Goal: Information Seeking & Learning: Find specific fact

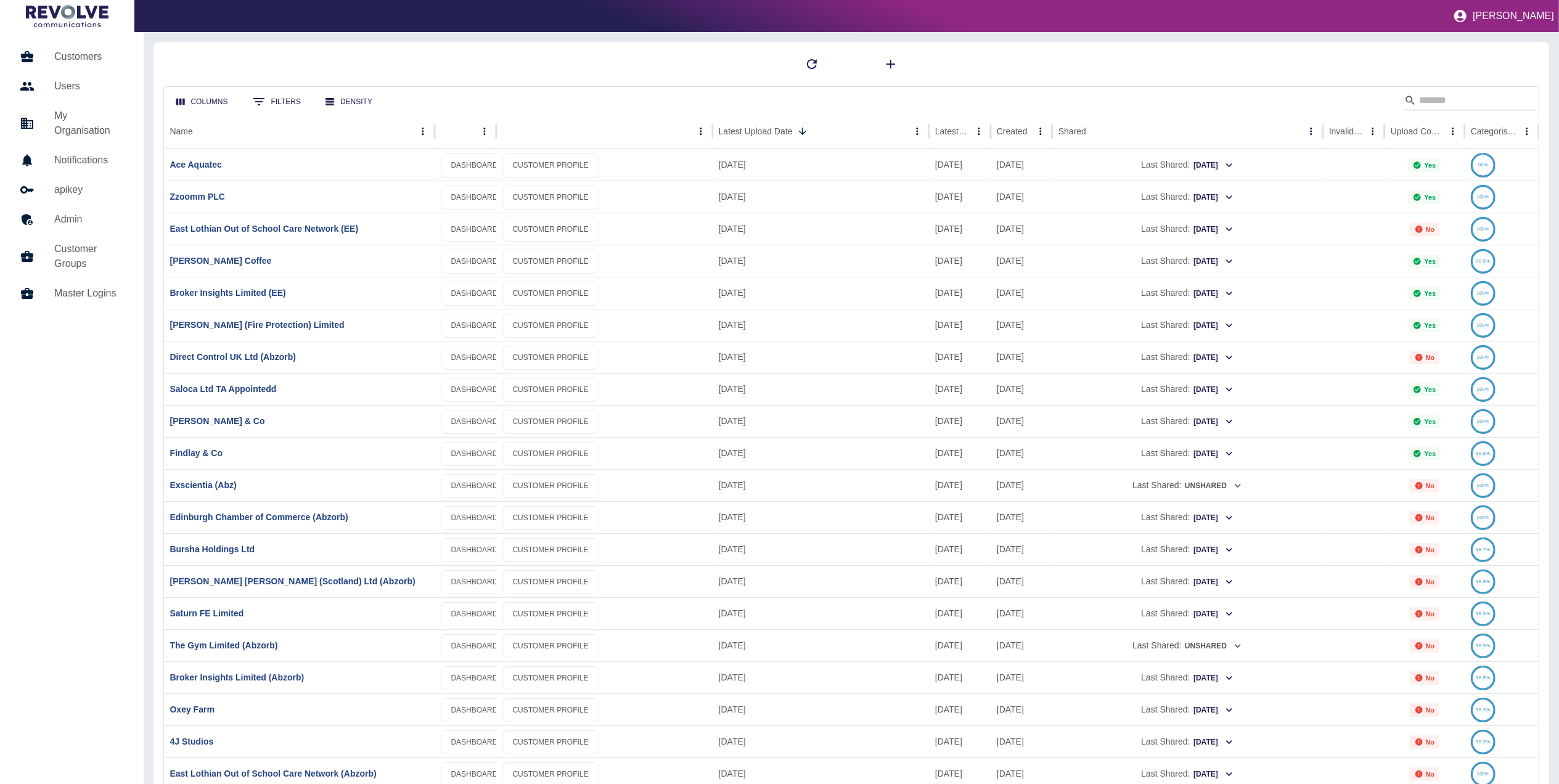
click at [1423, 101] on input "Search" at bounding box center [1469, 100] width 99 height 20
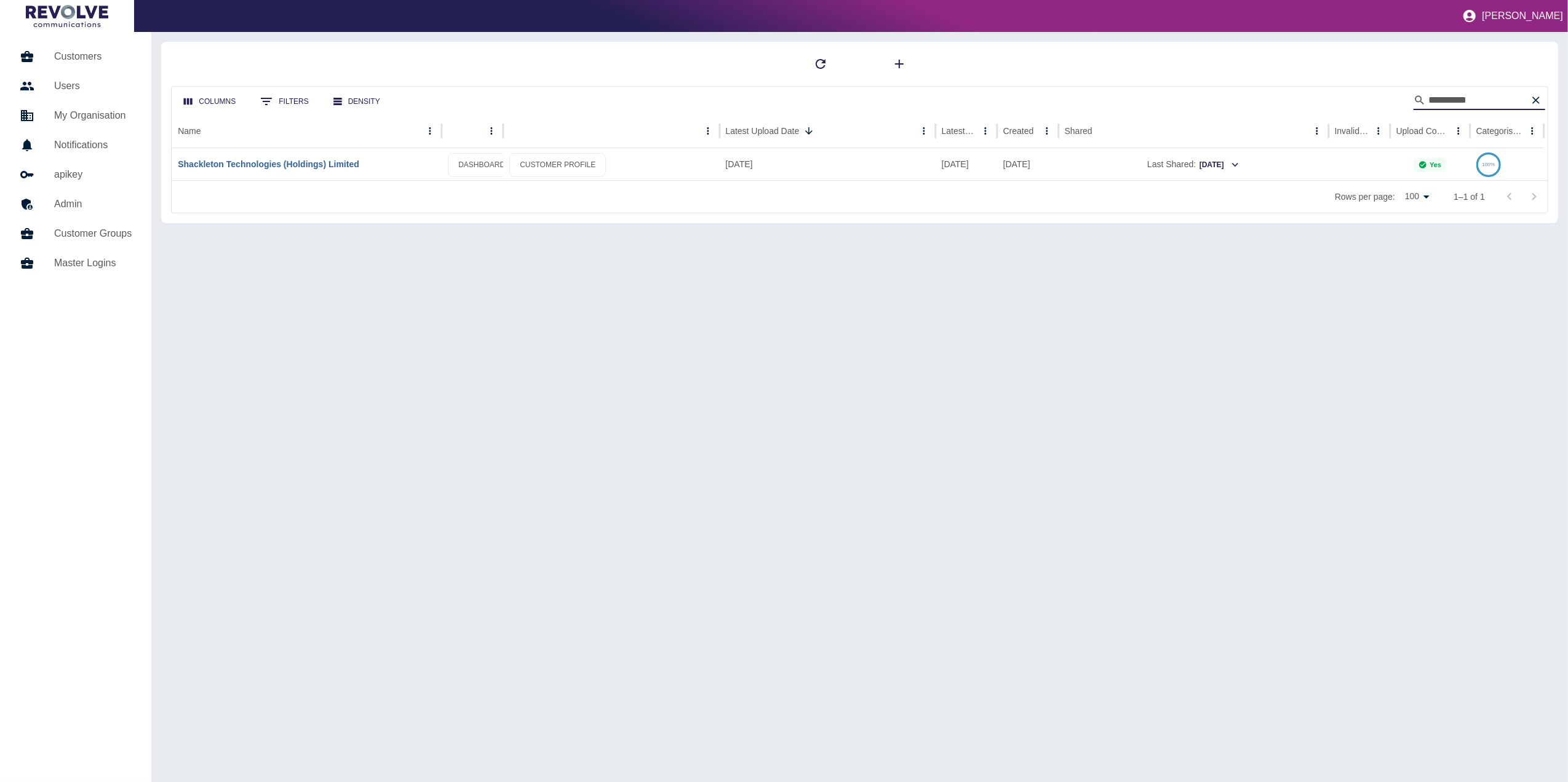
type input "**********"
click at [308, 166] on link "Shackleton Technologies (Holdings) Limited" at bounding box center [269, 164] width 182 height 10
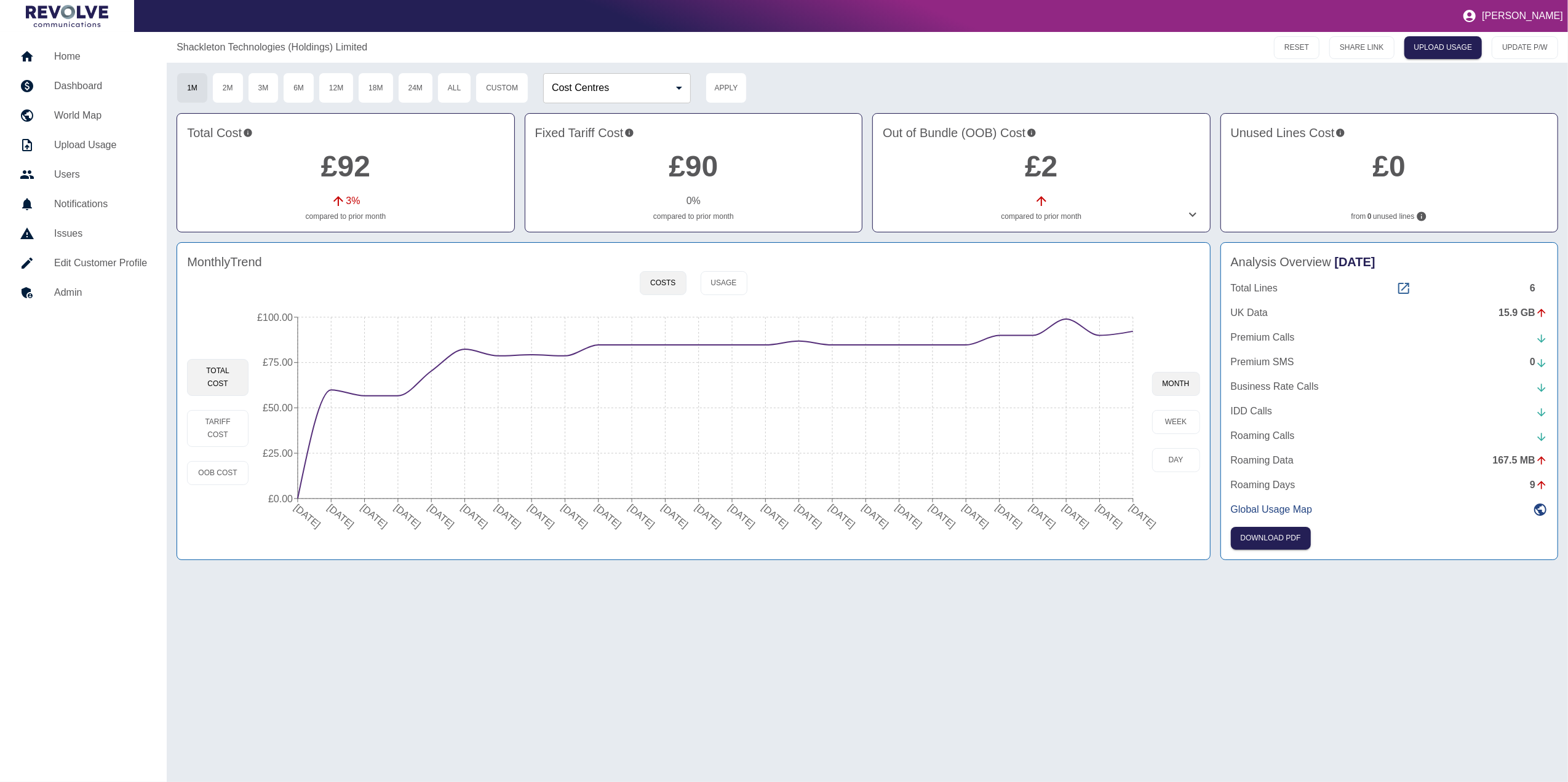
click at [1405, 283] on icon at bounding box center [1403, 288] width 15 height 15
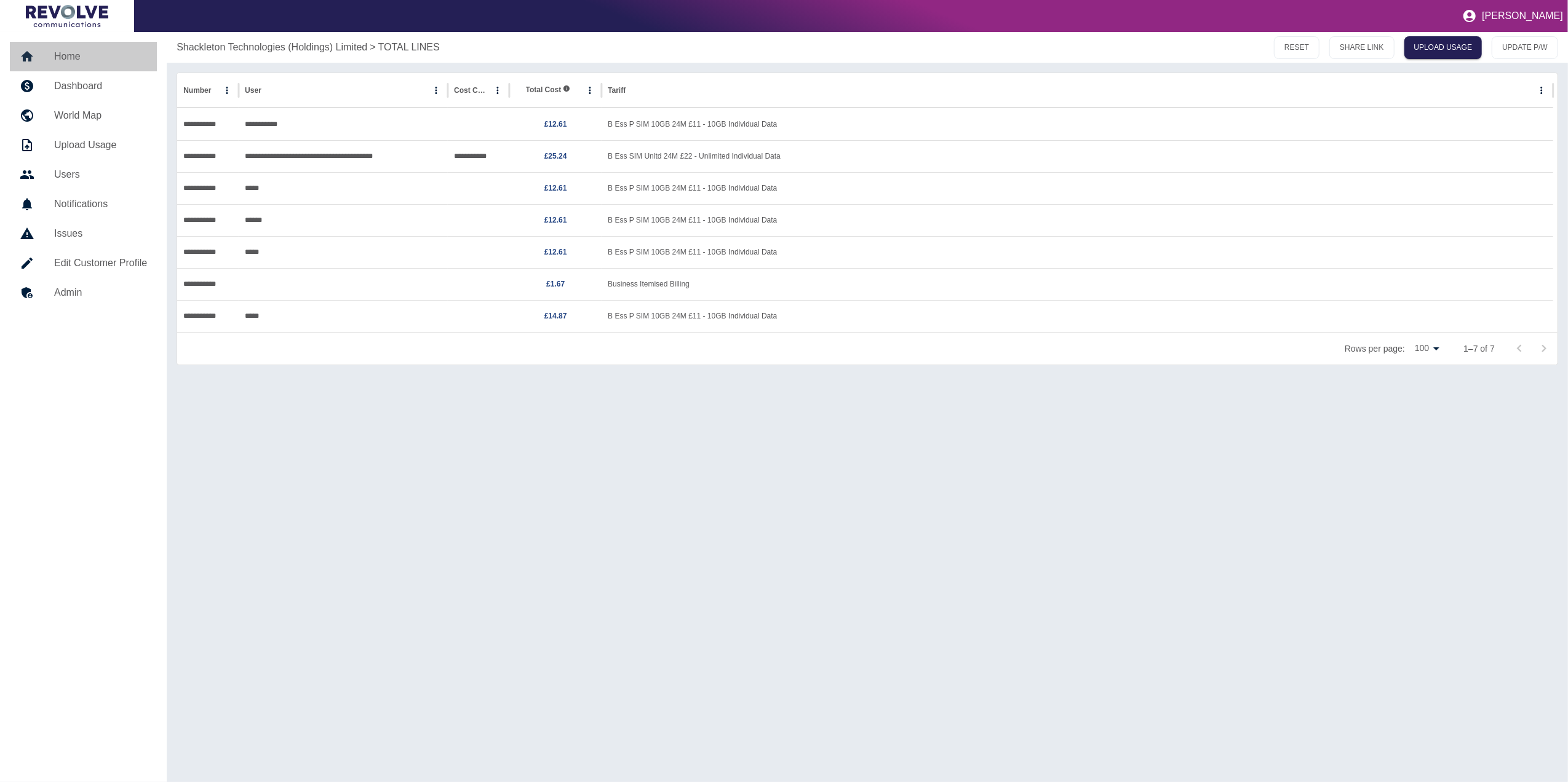
click at [77, 54] on h5 "Home" at bounding box center [100, 56] width 93 height 15
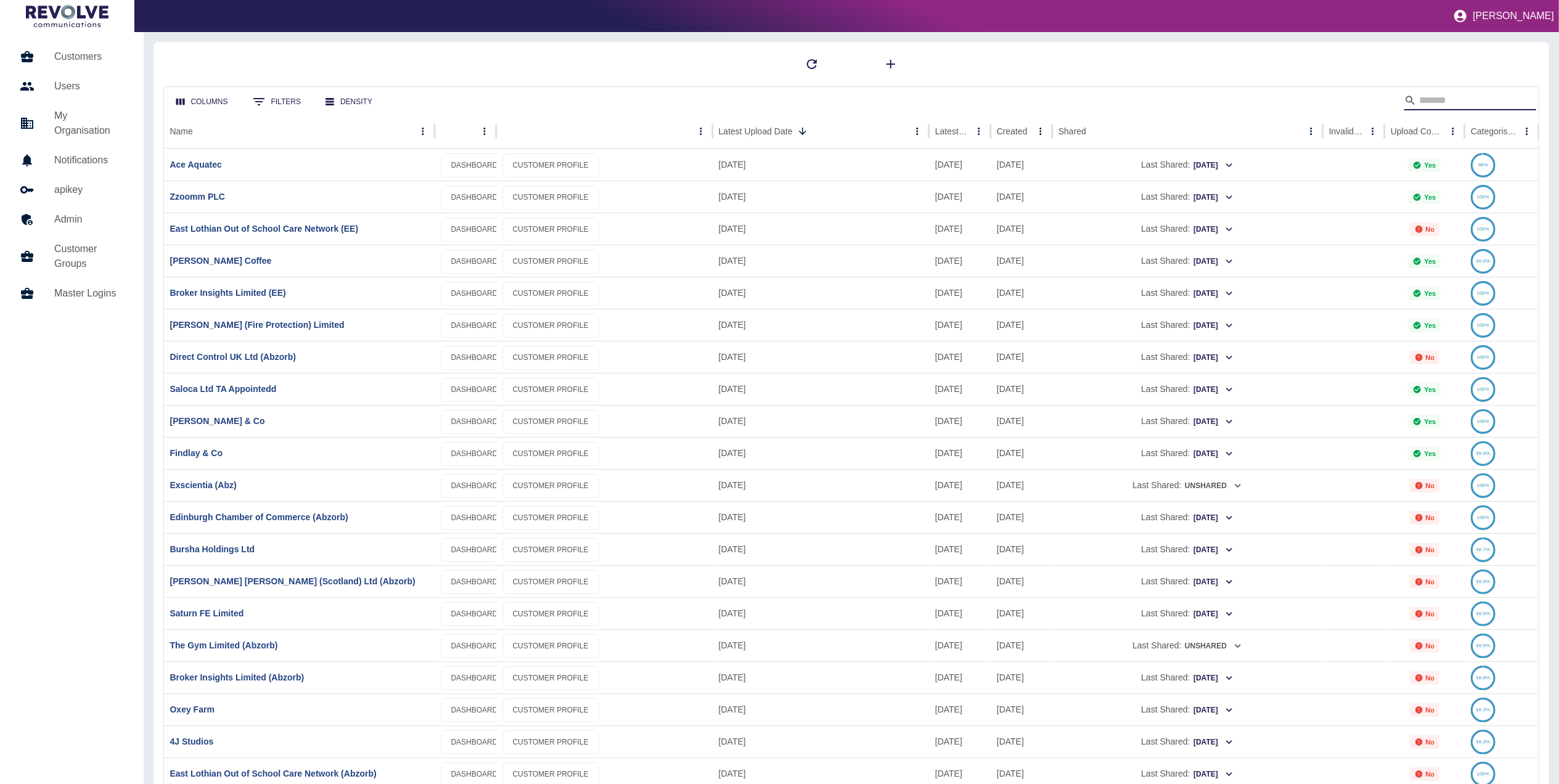
click at [1446, 94] on input "Search" at bounding box center [1469, 100] width 99 height 20
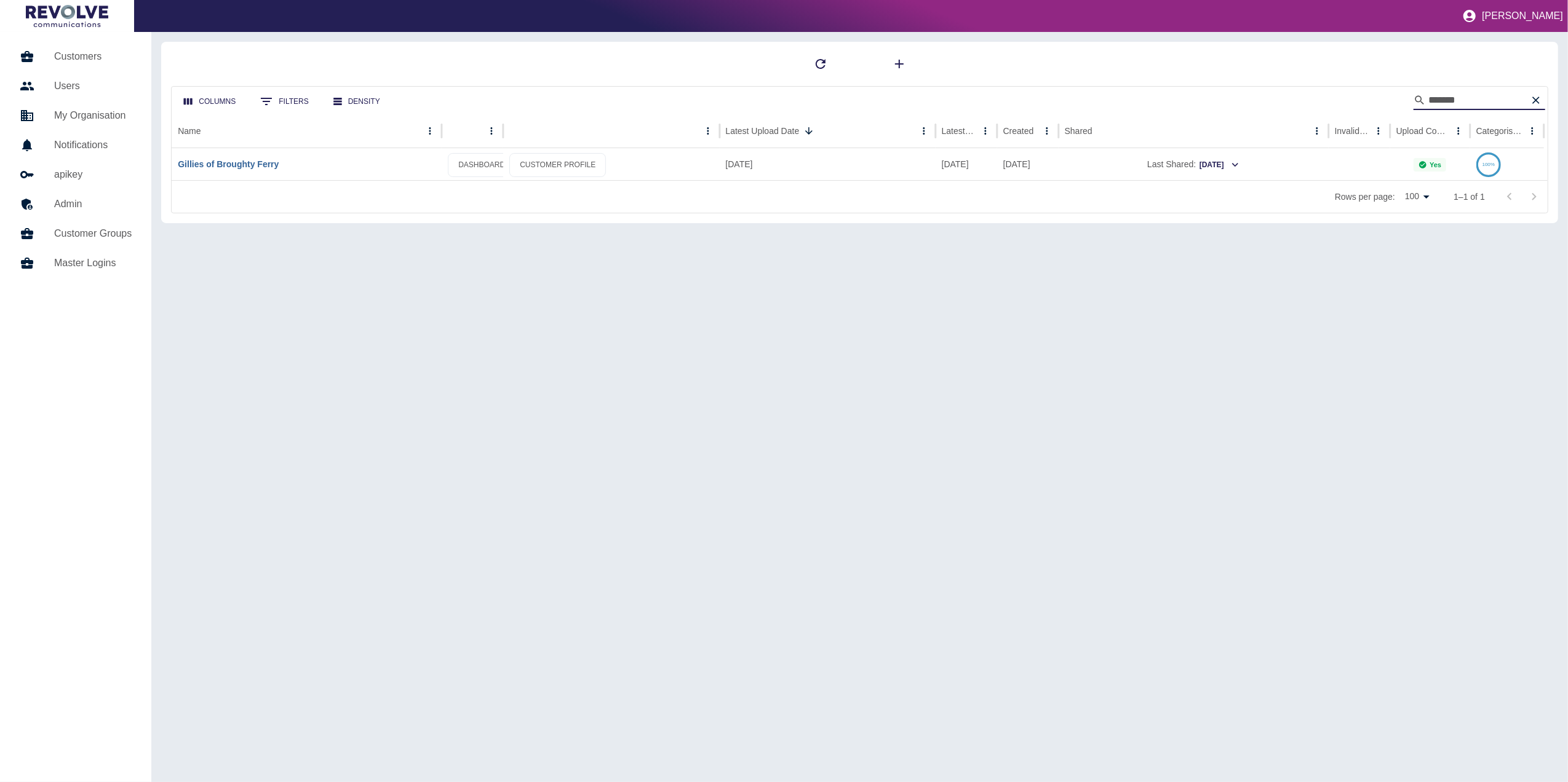
type input "*******"
click at [262, 163] on link "Gillies of Broughty Ferry" at bounding box center [228, 164] width 101 height 10
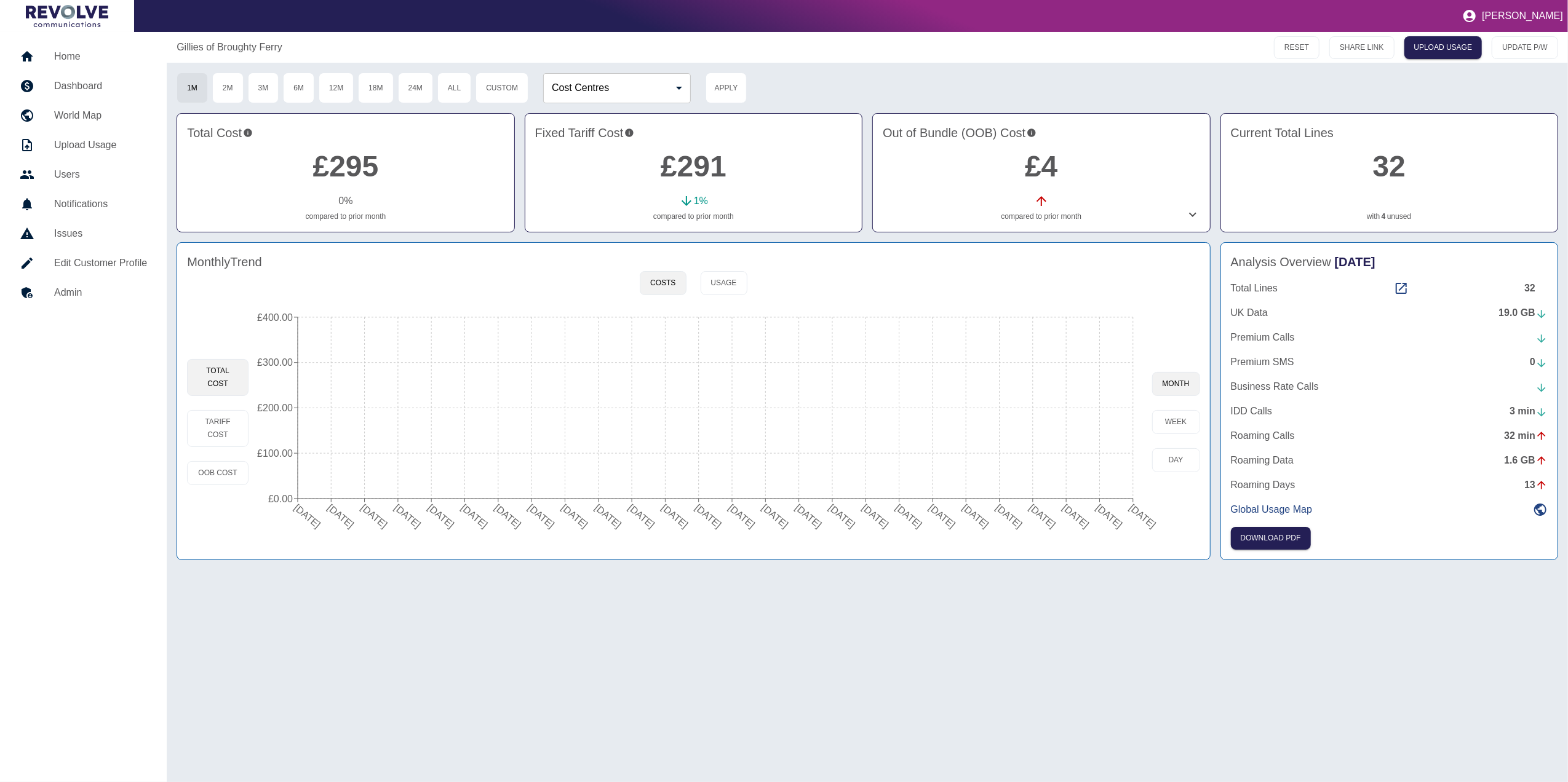
click at [1213, 338] on div "Monthly Trend Costs Usage Total Cost Tariff Cost OOB Cost [DATE] [DATE] [DATE] …" at bounding box center [867, 401] width 1381 height 318
click at [1389, 279] on div "Analysis Overview [DATE] Total Lines 32 [GEOGRAPHIC_DATA] Data 19.0 GB Premium …" at bounding box center [1389, 401] width 338 height 318
click at [1402, 286] on icon at bounding box center [1401, 288] width 15 height 15
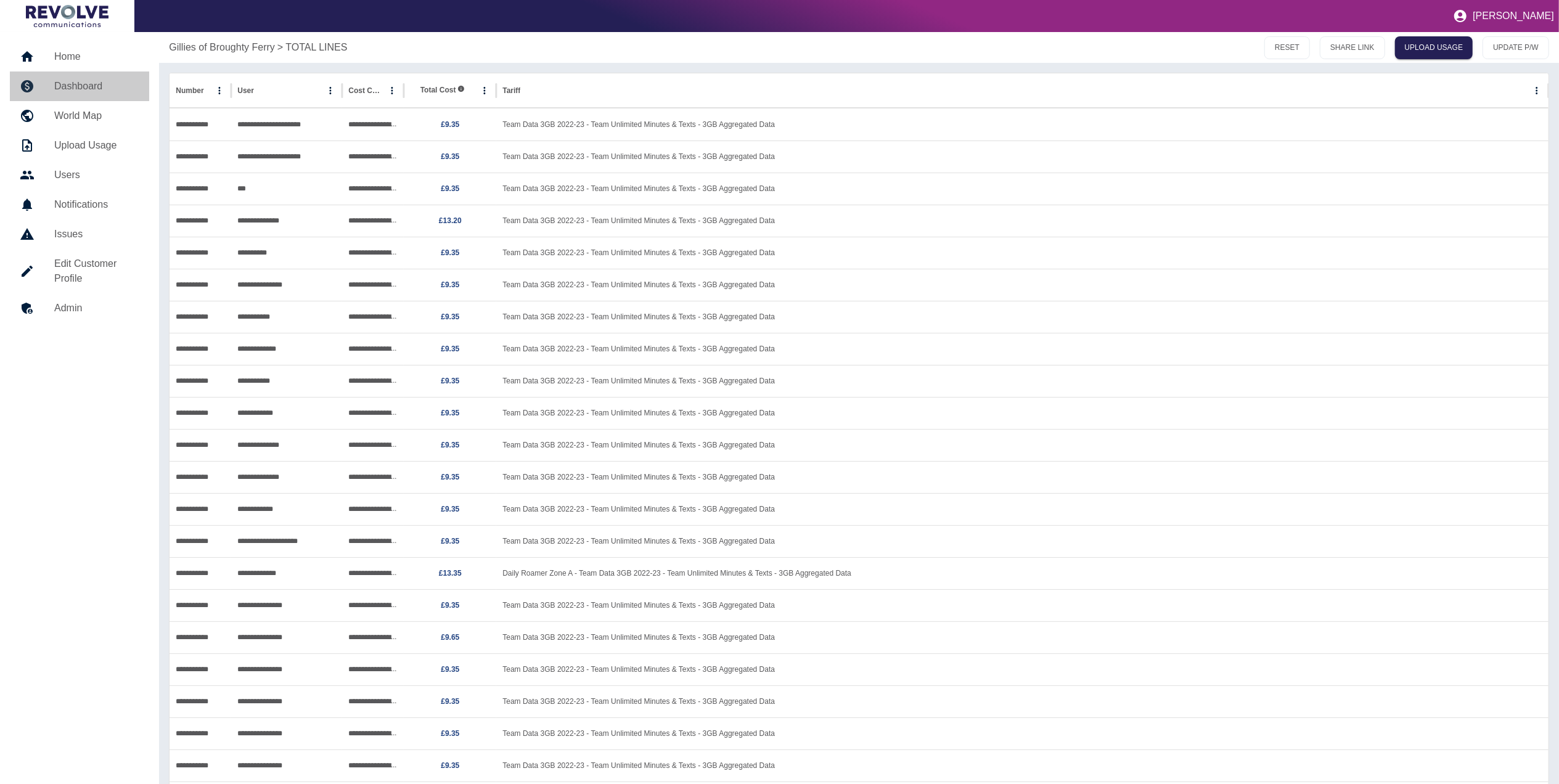
click at [107, 94] on link "Dashboard" at bounding box center [79, 87] width 139 height 29
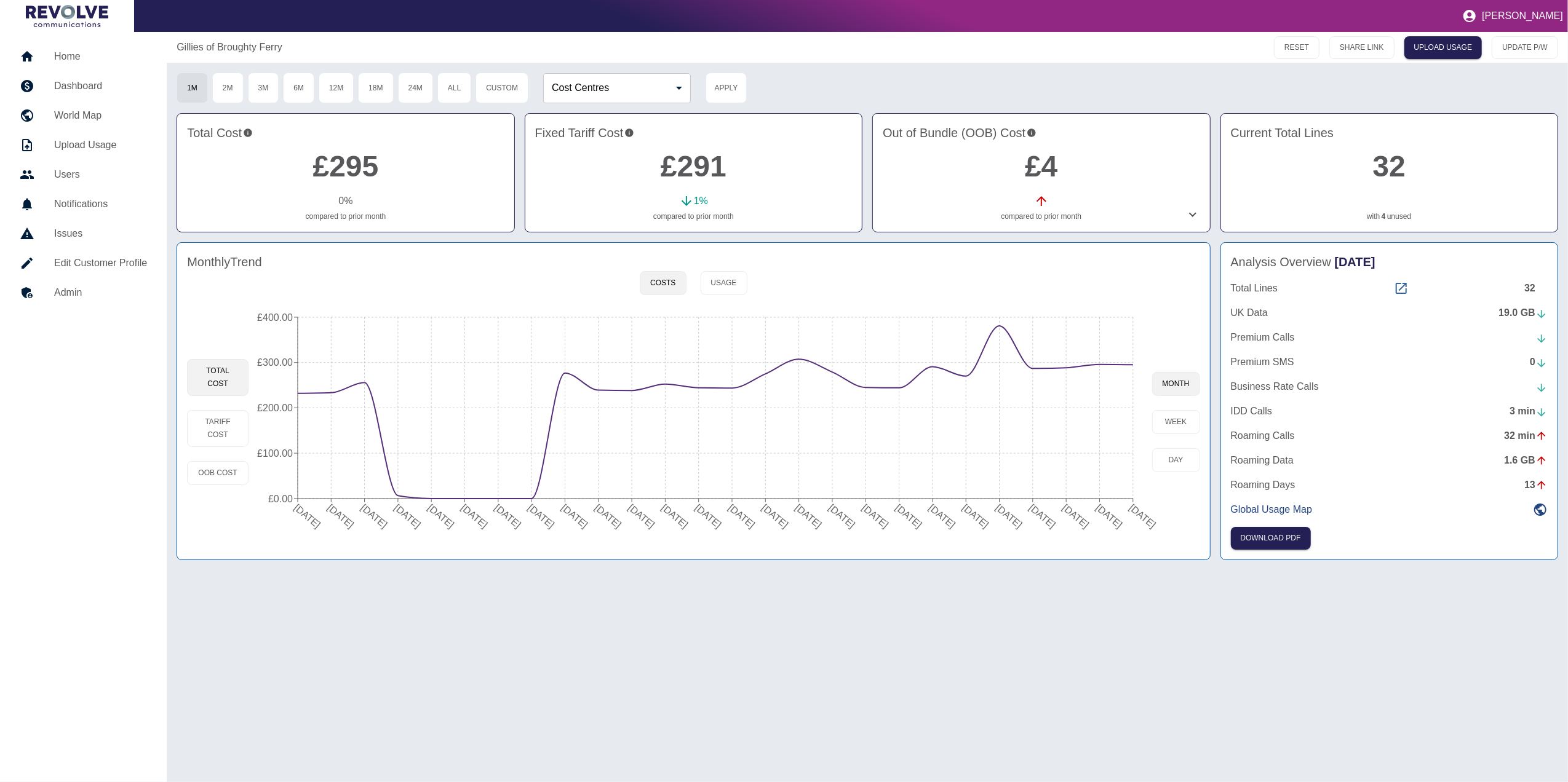
click at [1397, 290] on icon at bounding box center [1400, 288] width 11 height 11
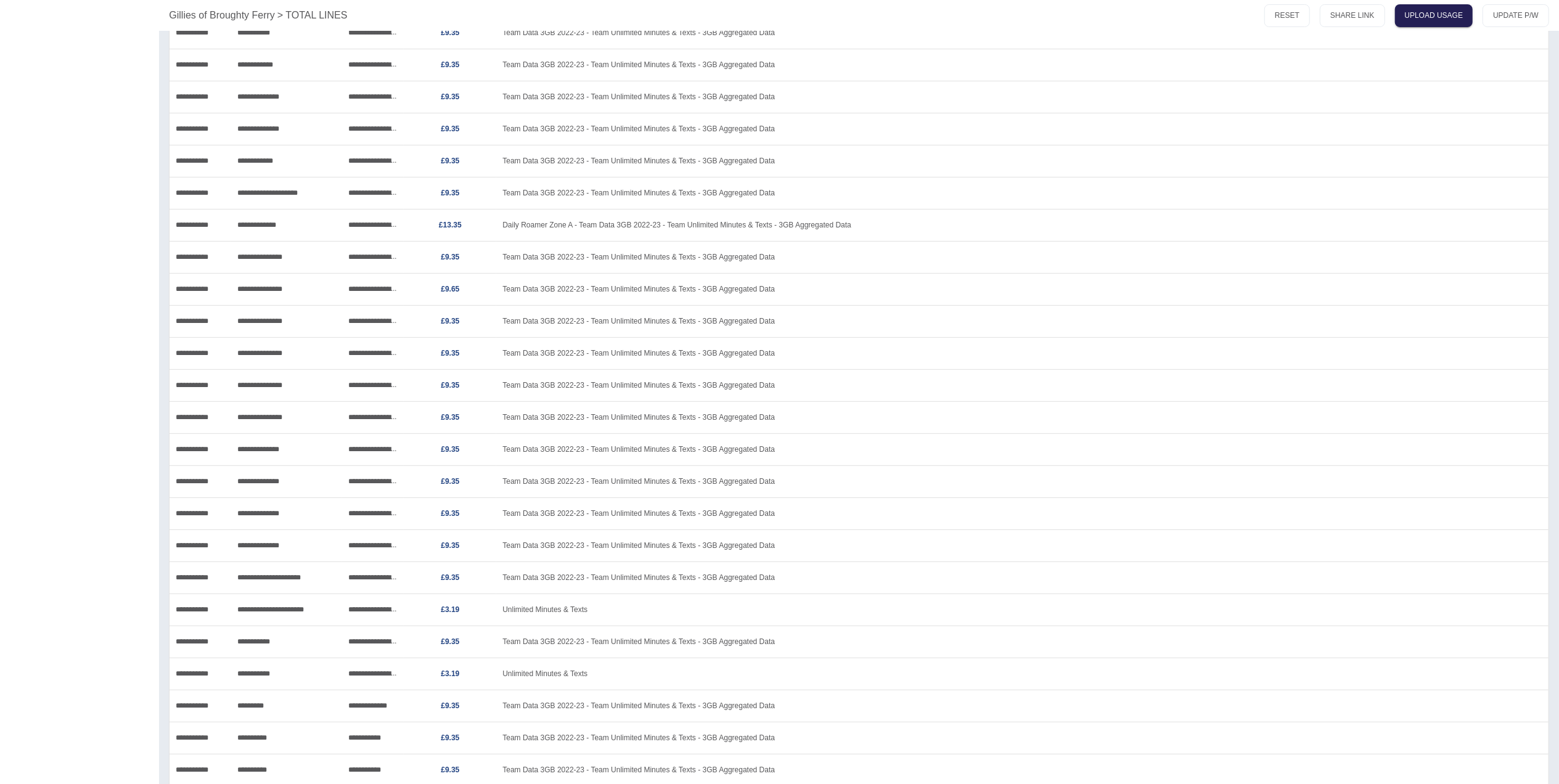
scroll to position [394, 0]
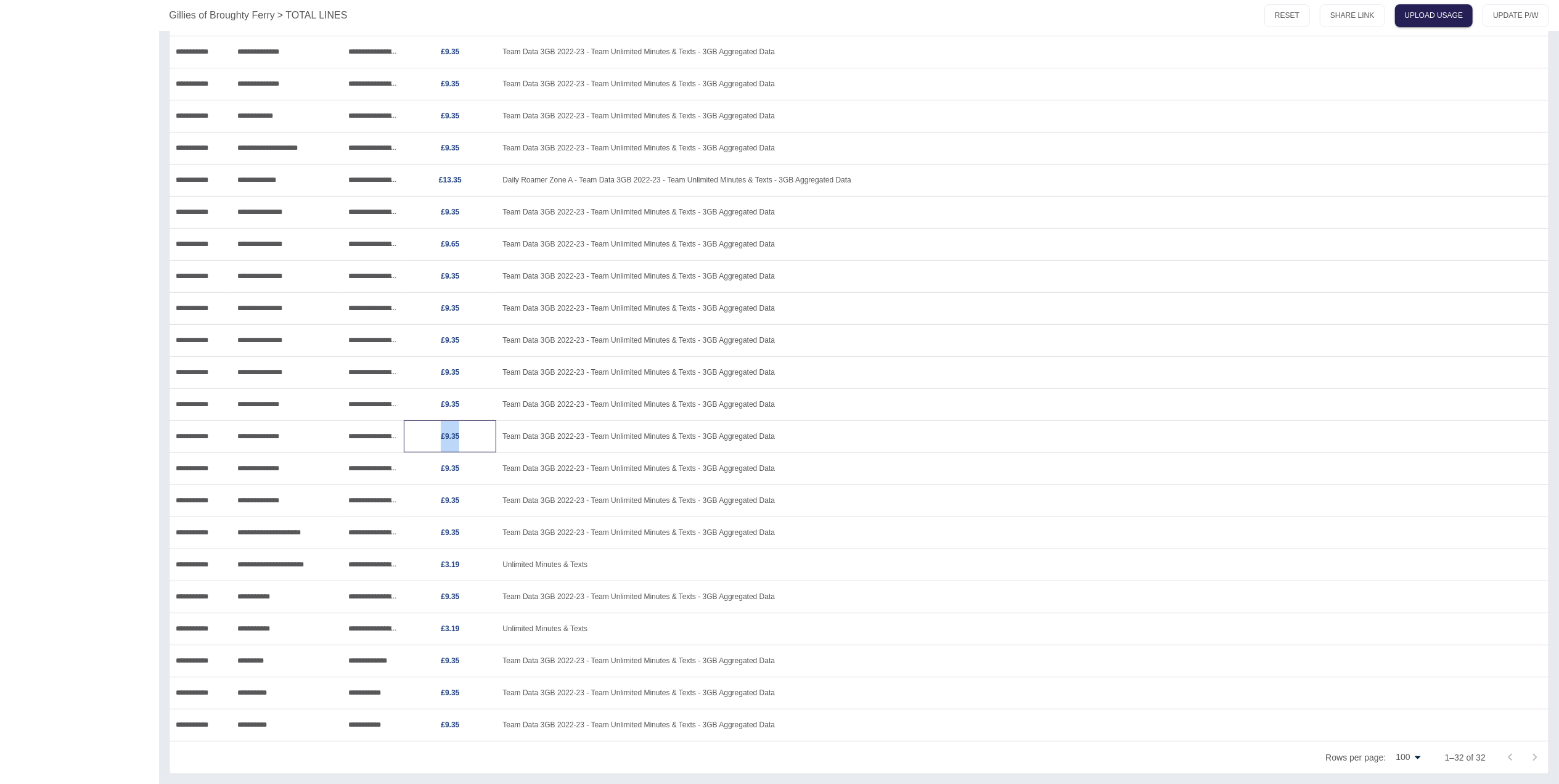
drag, startPoint x: 473, startPoint y: 434, endPoint x: 425, endPoint y: 438, distance: 48.2
click at [425, 438] on p "£9.35" at bounding box center [450, 437] width 80 height 31
copy link "£9.35"
